Goal: Task Accomplishment & Management: Use online tool/utility

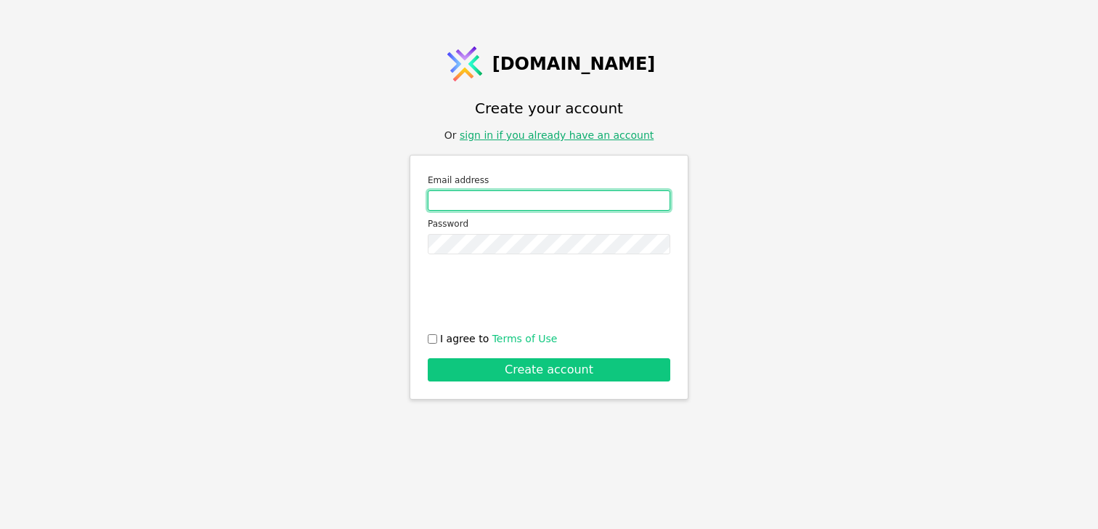
type input "m.stepanchuk@svit.one"
click at [534, 138] on link "sign in if you already have an account" at bounding box center [557, 135] width 194 height 12
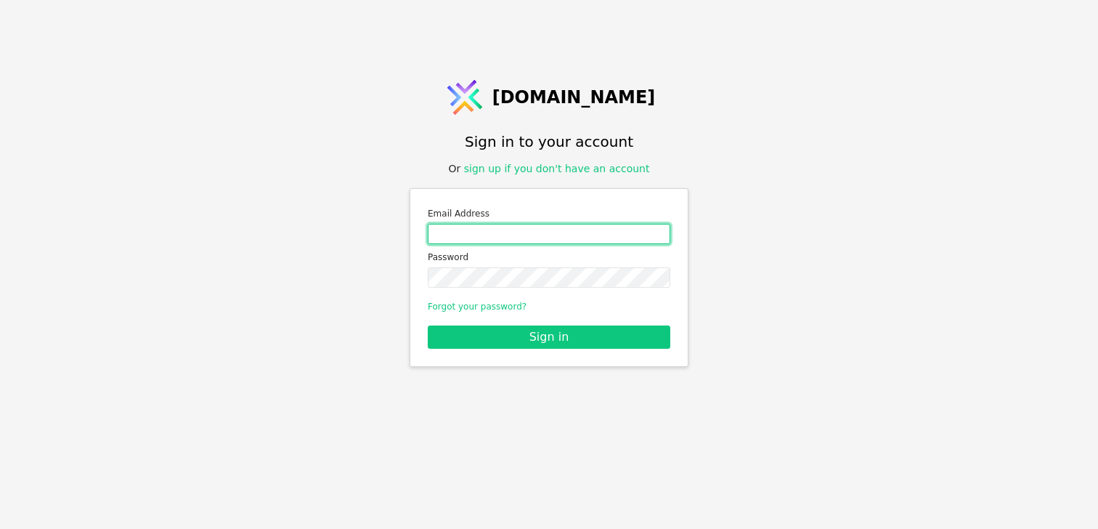
type input "m.stepanchuk@svit.one"
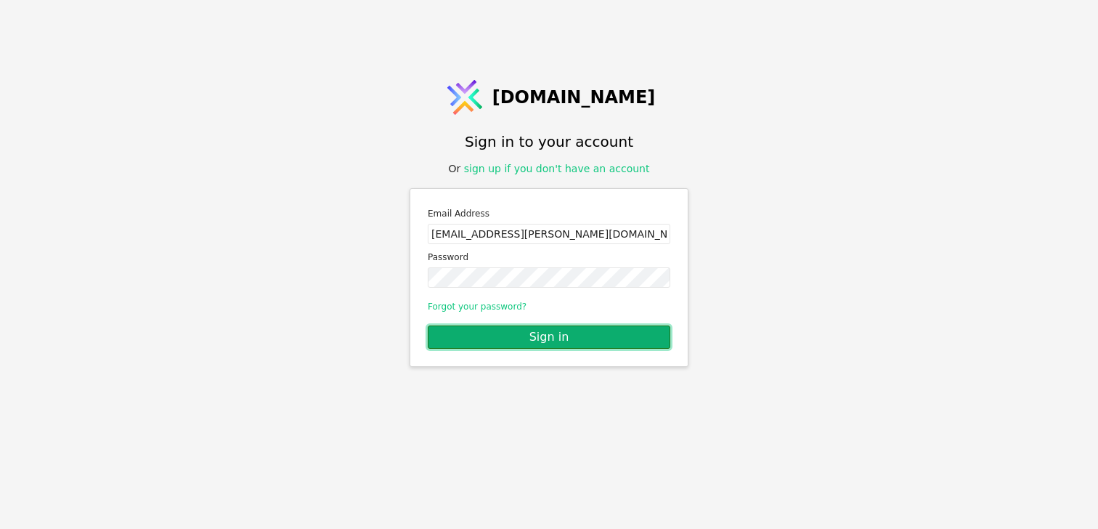
click at [544, 328] on button "Sign in" at bounding box center [549, 336] width 243 height 23
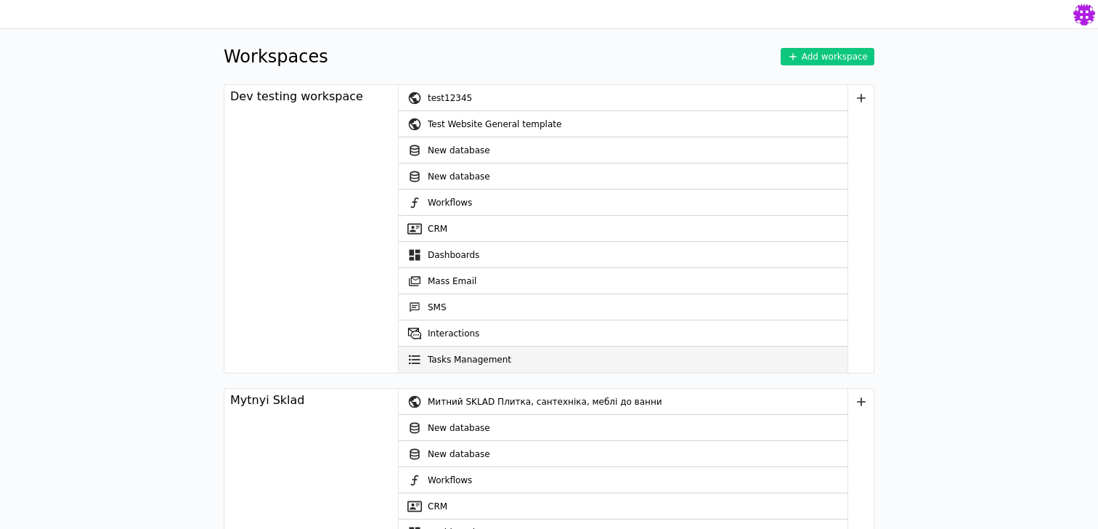
click at [460, 357] on link "Tasks Management" at bounding box center [623, 359] width 449 height 26
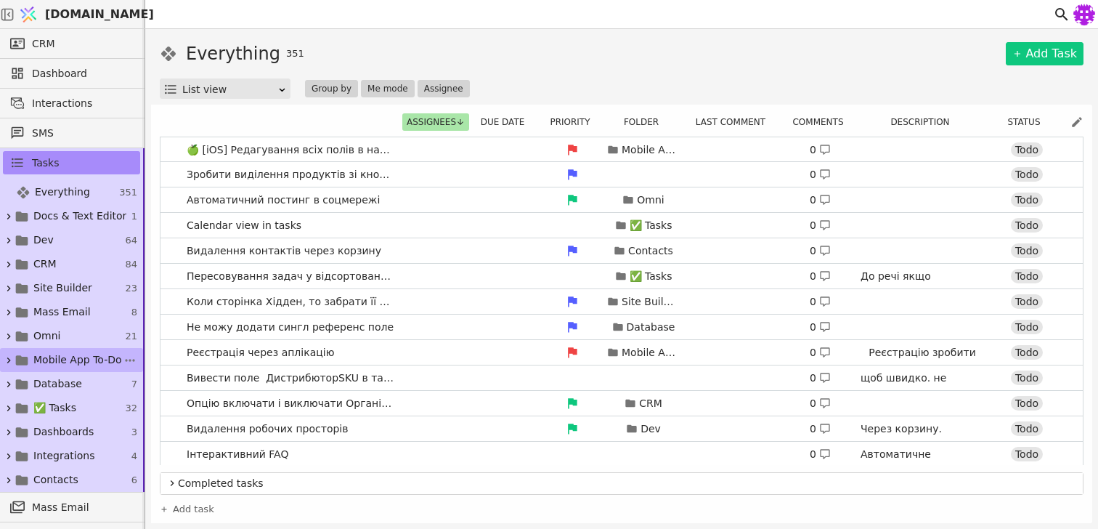
click at [7, 352] on link "Mobile App To-Do 43" at bounding box center [71, 360] width 143 height 24
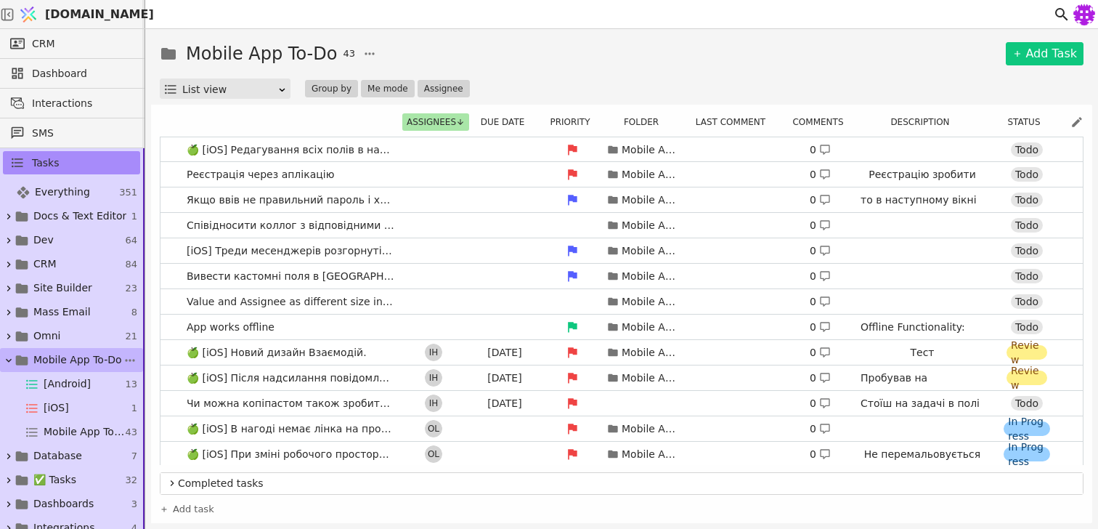
click at [9, 360] on icon at bounding box center [9, 360] width 6 height 4
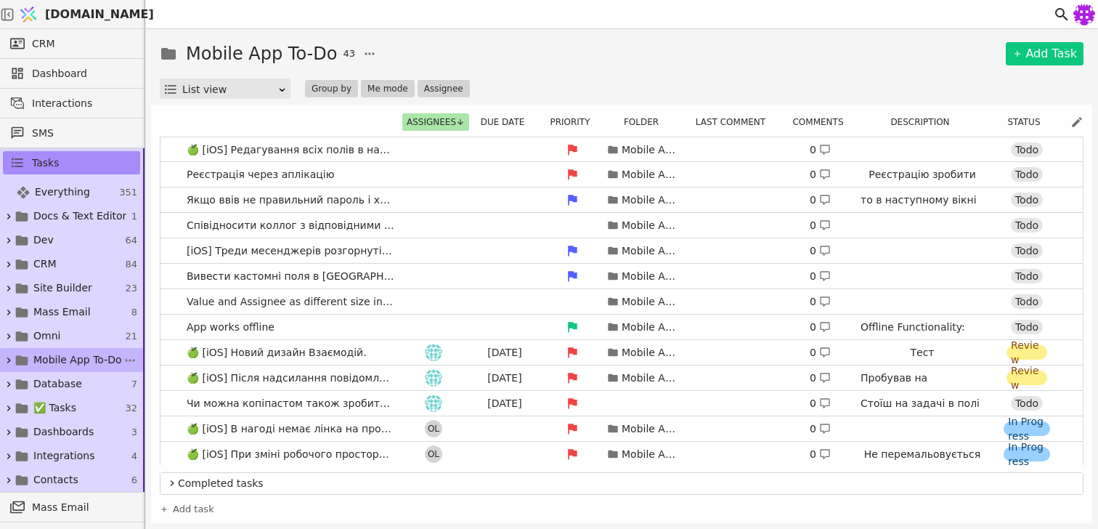
click at [9, 360] on icon at bounding box center [9, 360] width 4 height 6
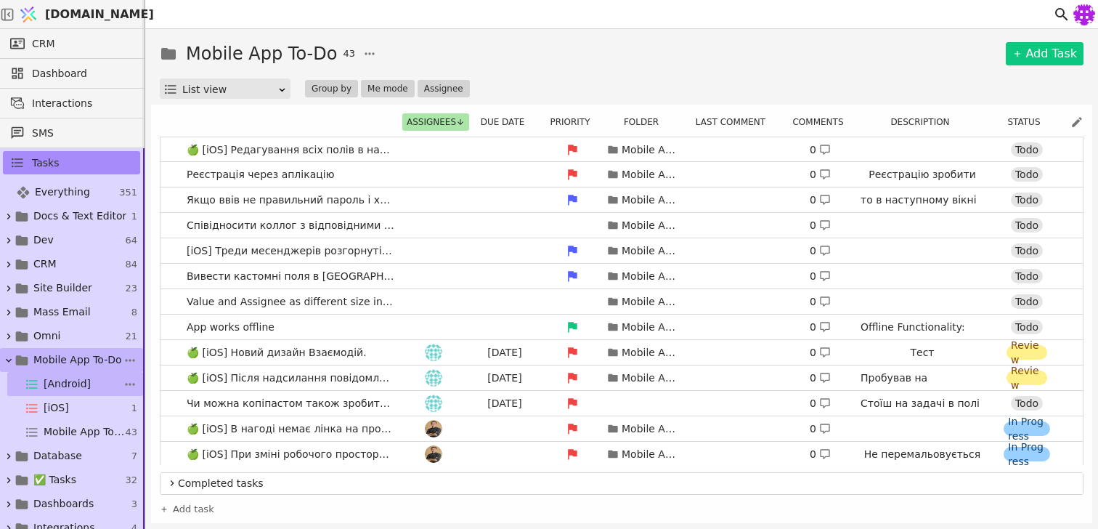
click at [57, 378] on span "[Android]" at bounding box center [67, 383] width 47 height 15
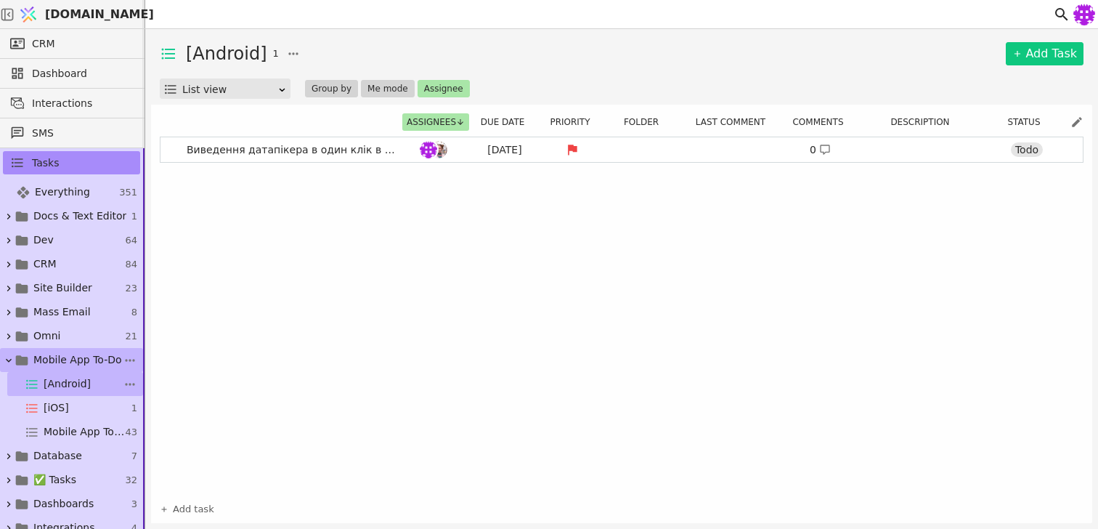
click at [71, 382] on span "[Android]" at bounding box center [67, 383] width 47 height 15
click at [66, 365] on span "Mobile App To-Do" at bounding box center [77, 359] width 89 height 15
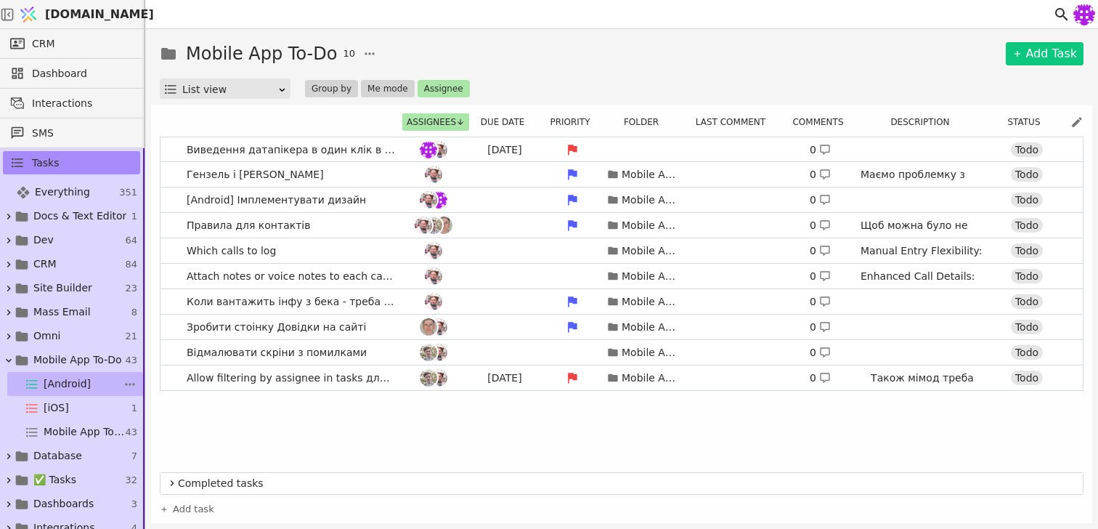
click at [85, 385] on span "[Android]" at bounding box center [67, 383] width 47 height 15
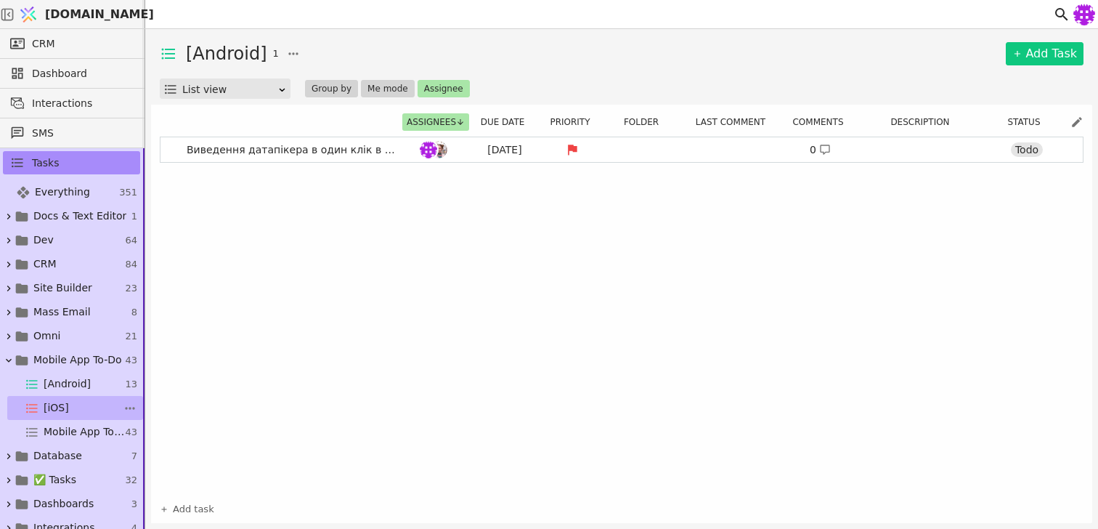
click at [84, 411] on link "[iOS] 1" at bounding box center [75, 408] width 136 height 24
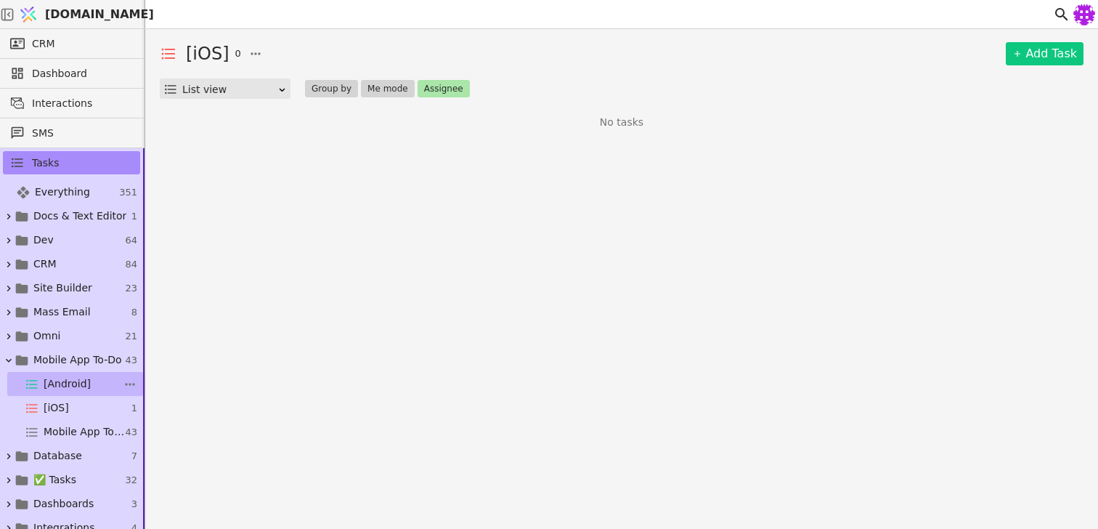
click at [78, 389] on span "[Android]" at bounding box center [67, 383] width 47 height 15
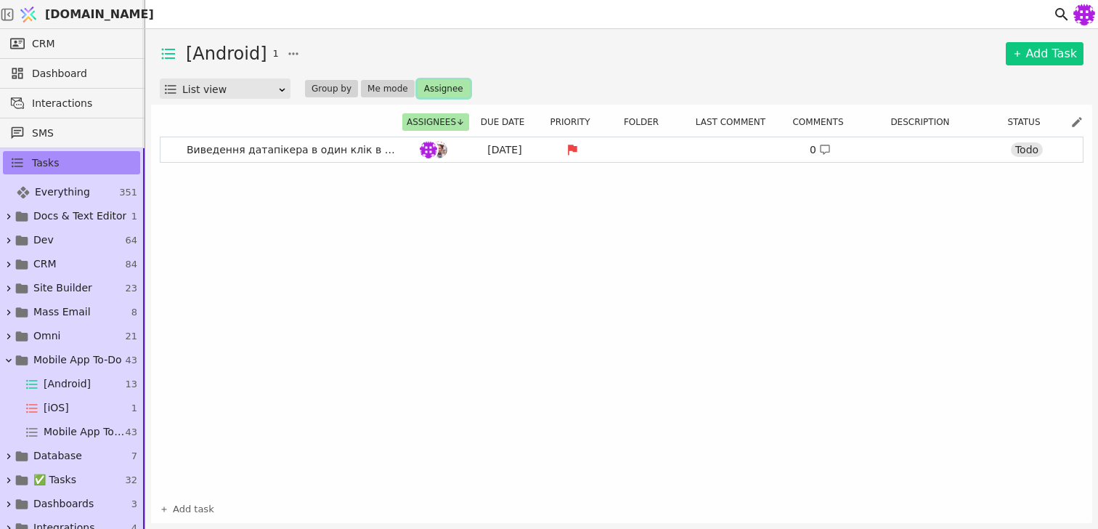
click at [423, 92] on button "Assignee" at bounding box center [444, 88] width 52 height 17
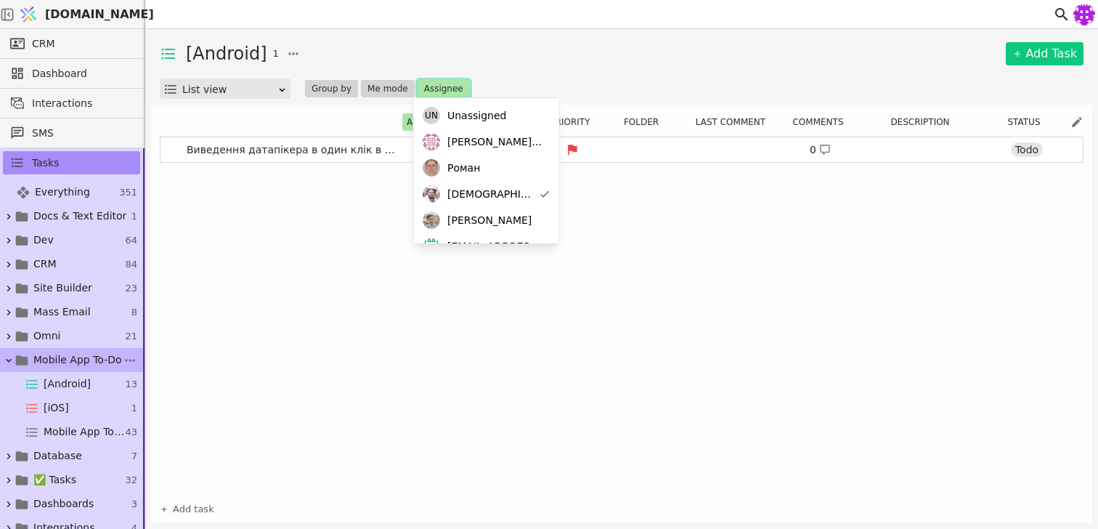
click at [60, 352] on span "Mobile App To-Do" at bounding box center [77, 359] width 89 height 15
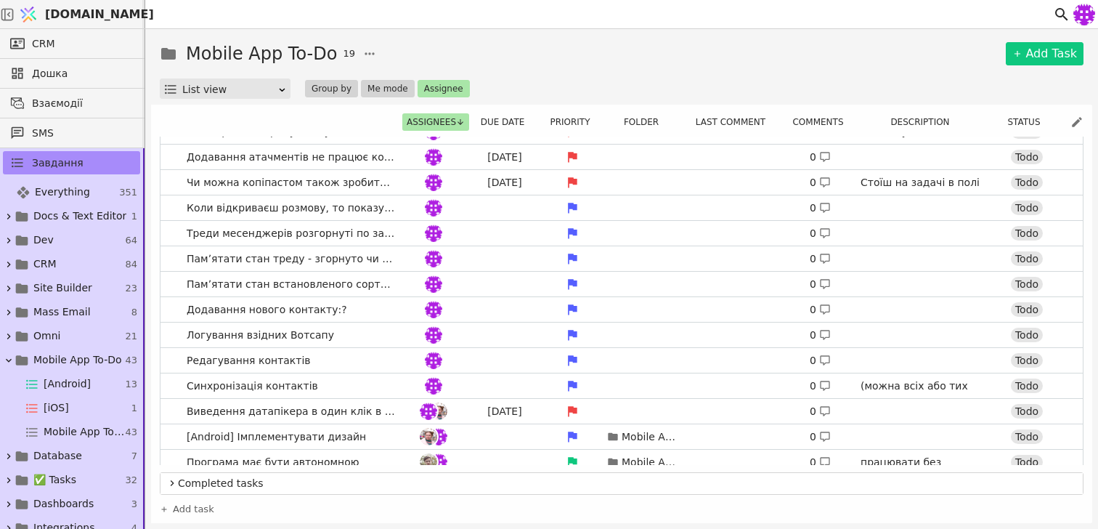
scroll to position [155, 0]
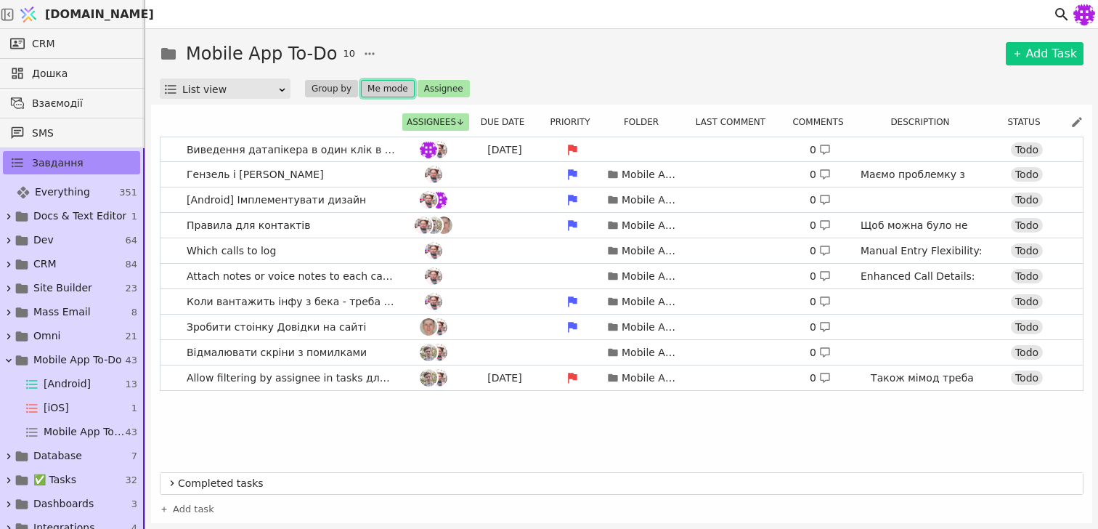
click at [375, 90] on button "Me mode" at bounding box center [388, 88] width 54 height 17
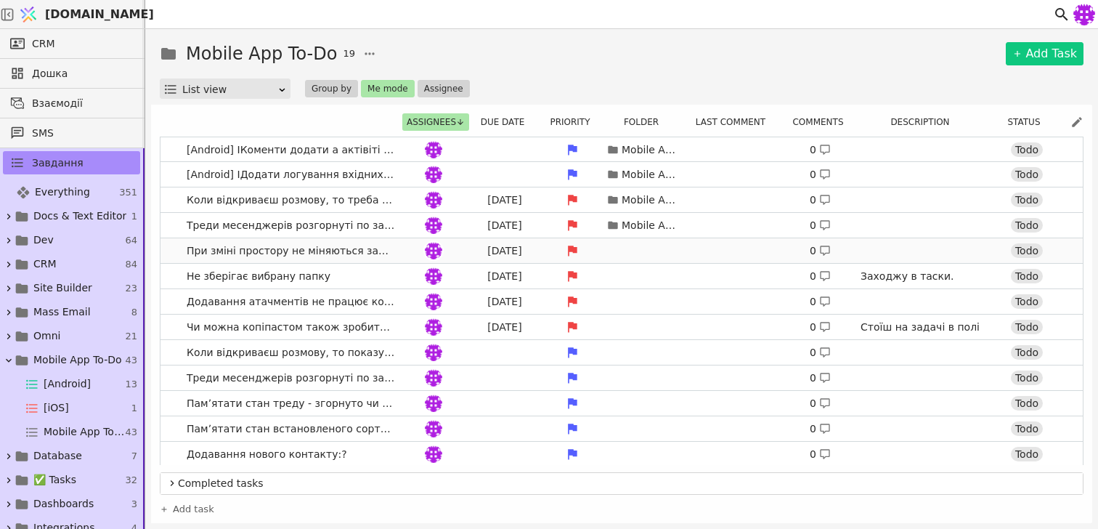
click at [389, 253] on span "При зміні простору не міняються задачі." at bounding box center [291, 250] width 220 height 21
click at [402, 253] on div at bounding box center [433, 250] width 65 height 17
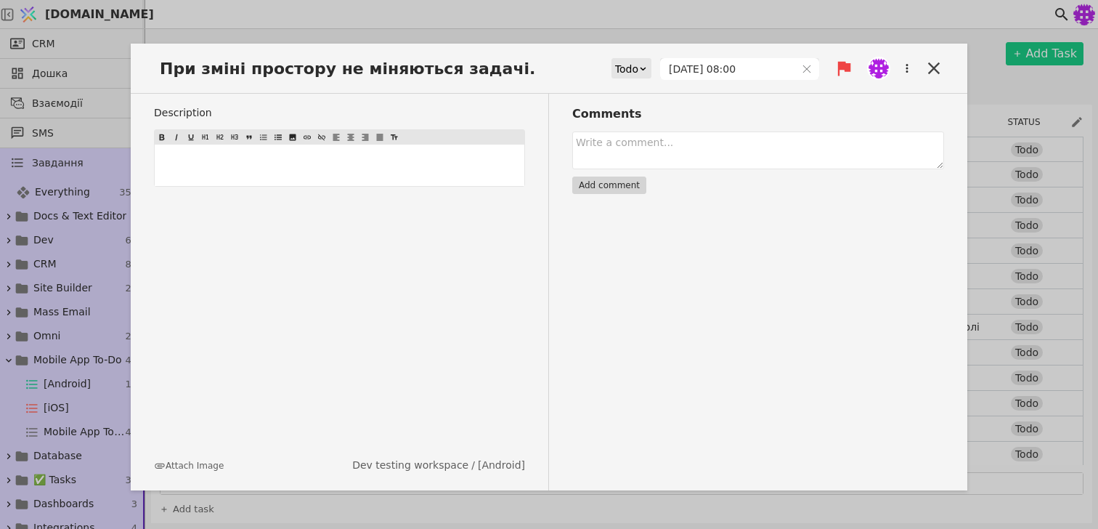
click at [1001, 238] on div "При зміні простору не міняються задачі. Todo 12.10.2025 08:00 Description ﻿ Att…" at bounding box center [549, 264] width 1098 height 529
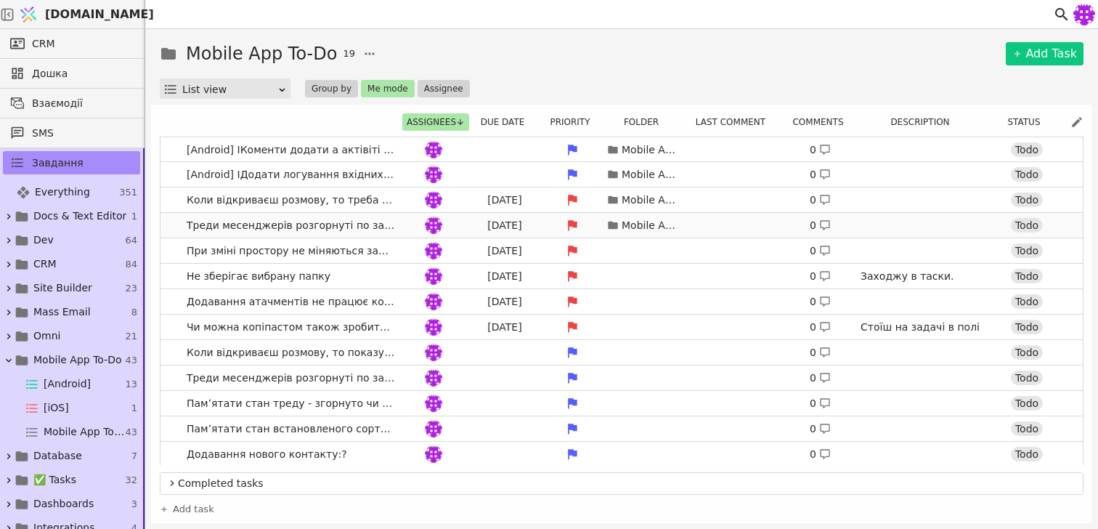
click at [406, 231] on div at bounding box center [433, 224] width 65 height 17
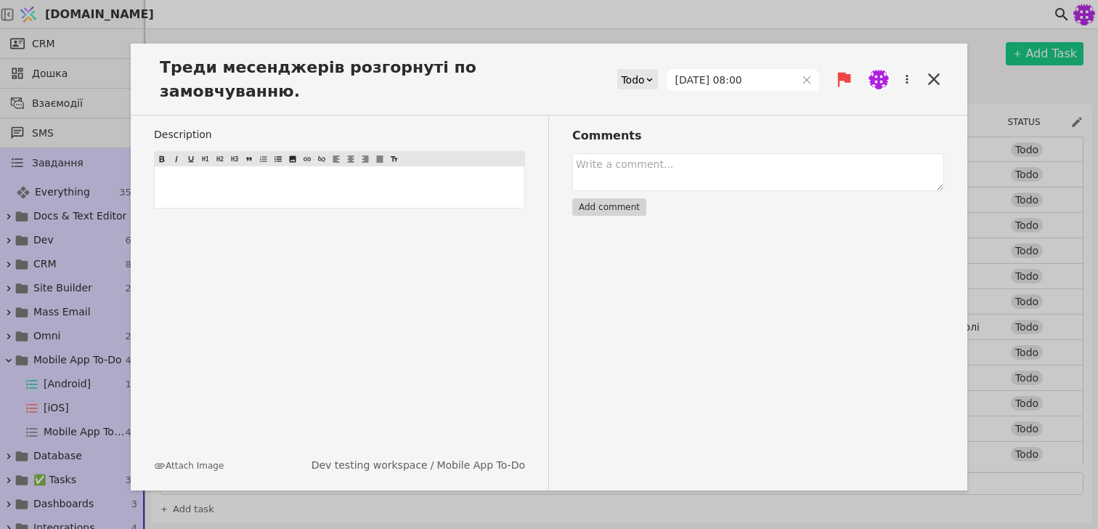
click at [1075, 318] on div "Треди месенджерів розгорнуті по замовчуванню. Todo 19.08.2025 08:00 Description…" at bounding box center [549, 264] width 1098 height 529
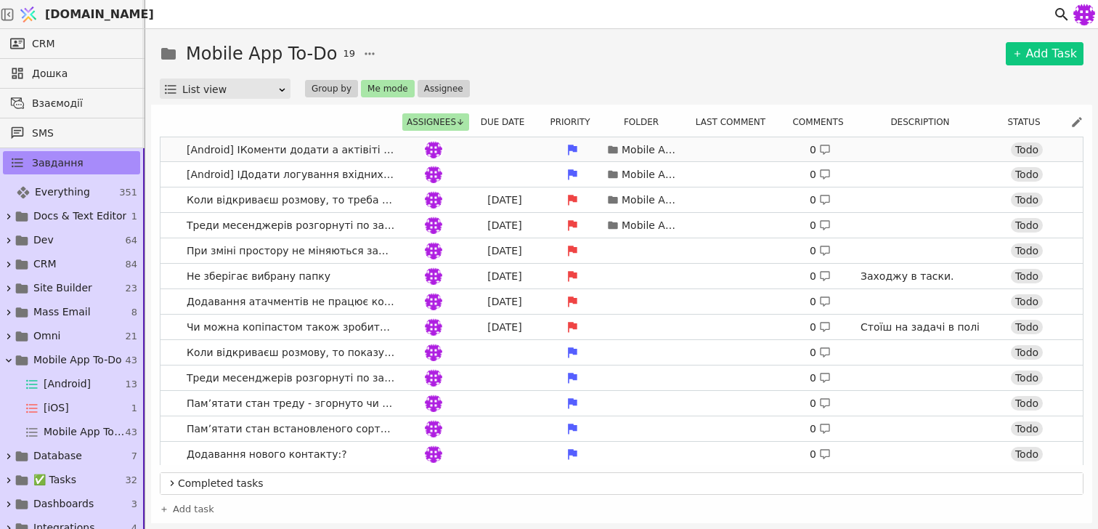
click at [422, 153] on div at bounding box center [433, 149] width 65 height 17
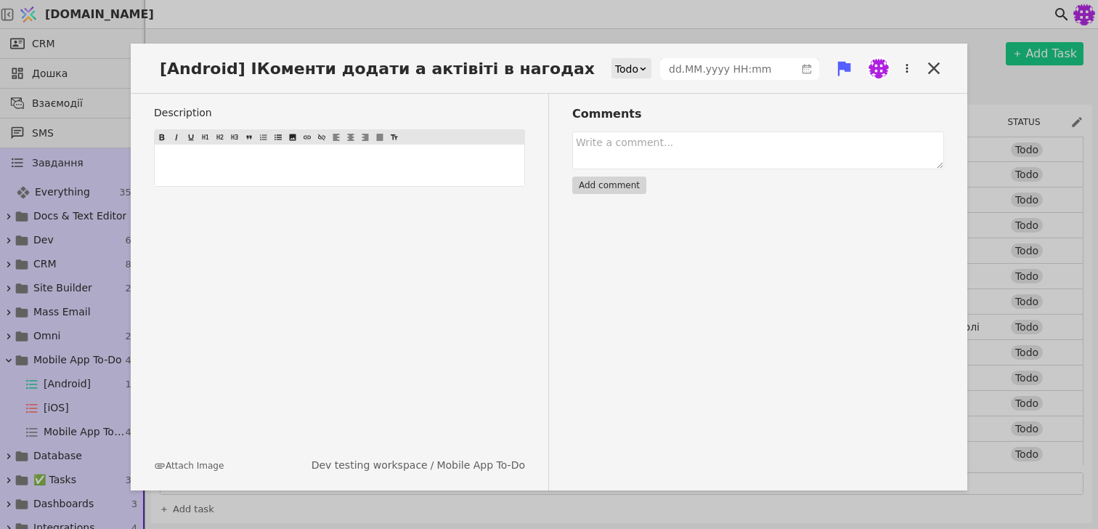
click at [1007, 198] on div "[Android] ІКоменти додати а актівіті в нагодах Todo Description ﻿ Attach Image …" at bounding box center [549, 264] width 1098 height 529
